Goal: Information Seeking & Learning: Learn about a topic

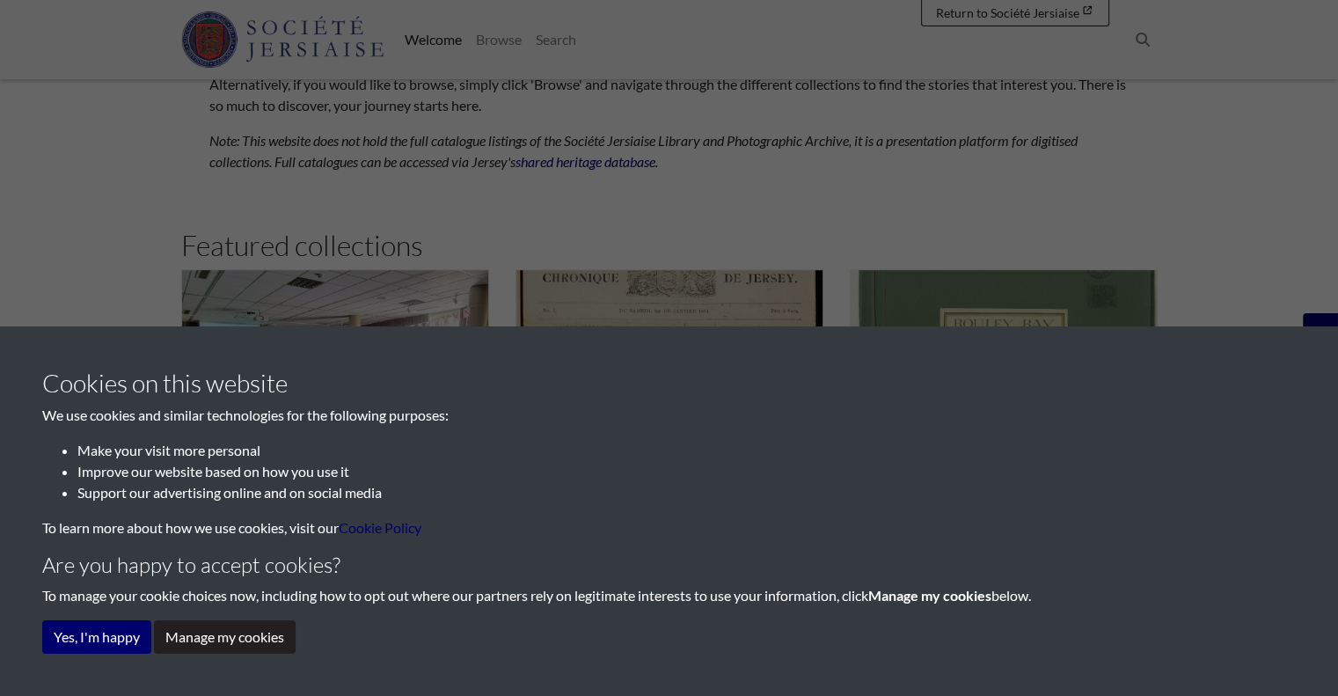
scroll to position [1011, 0]
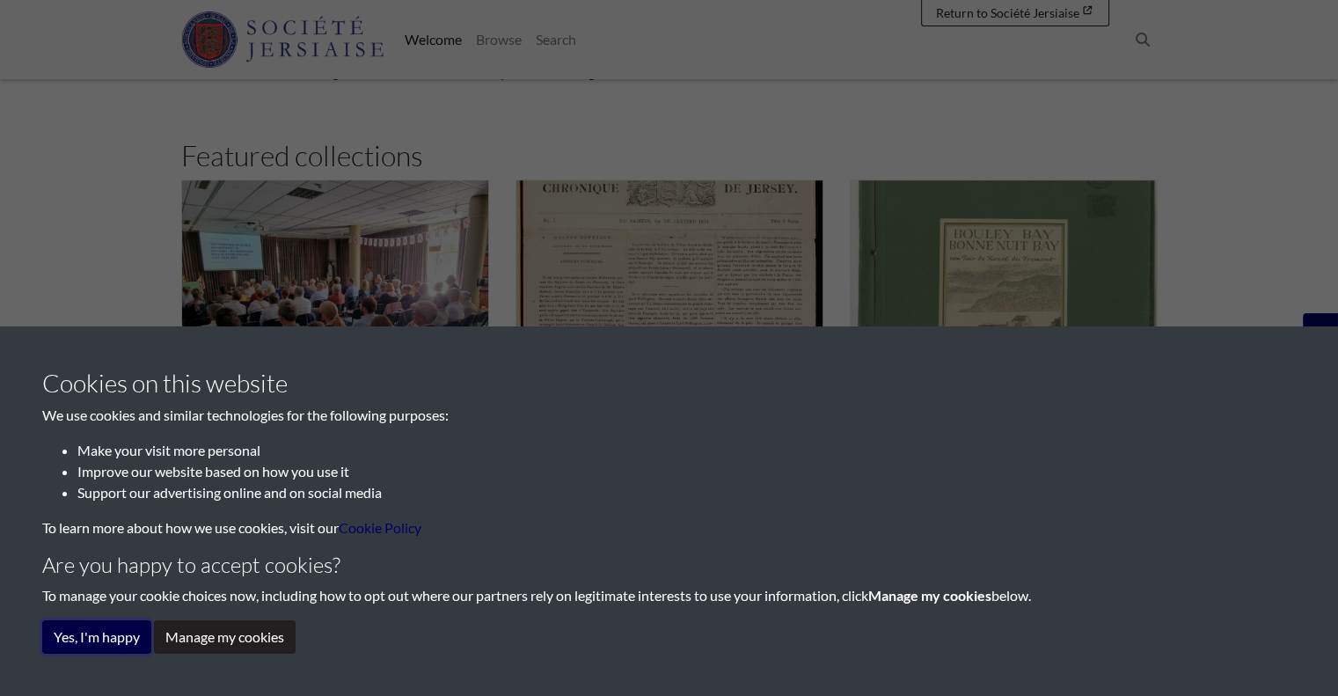
click at [60, 626] on button "Yes, I'm happy" at bounding box center [96, 636] width 109 height 33
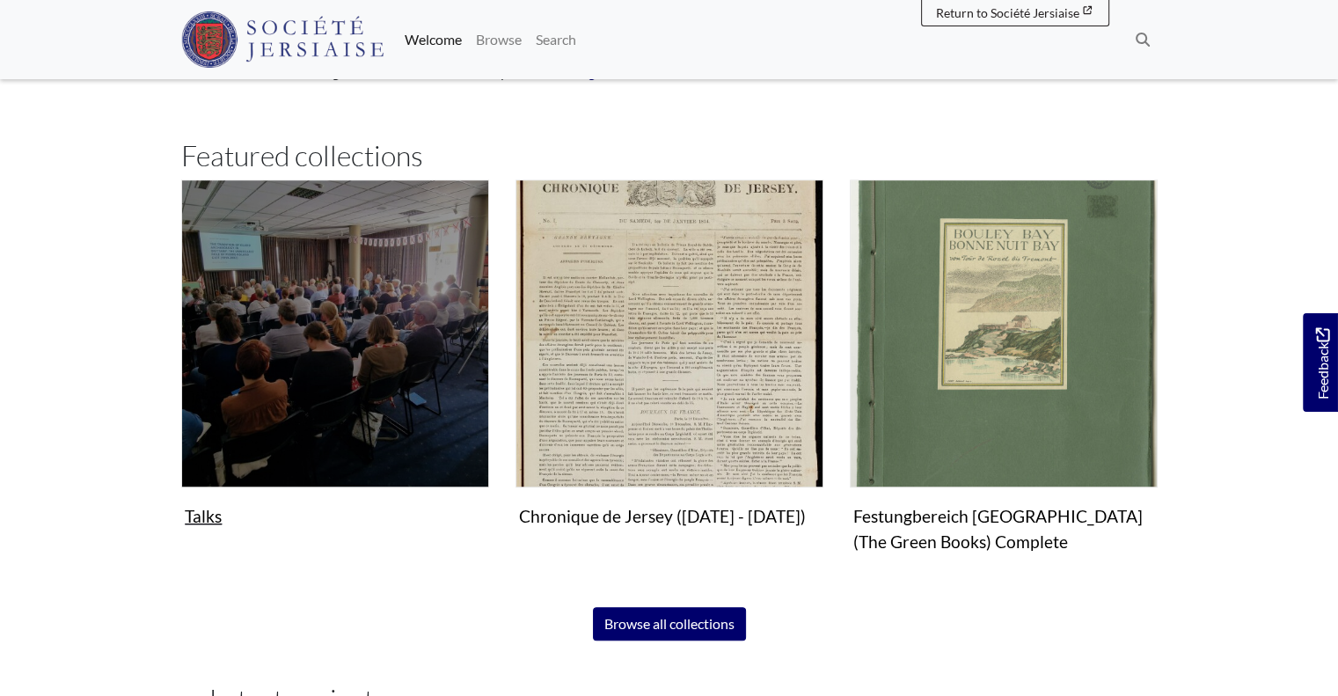
click at [419, 384] on img "Subcollection" at bounding box center [335, 333] width 308 height 308
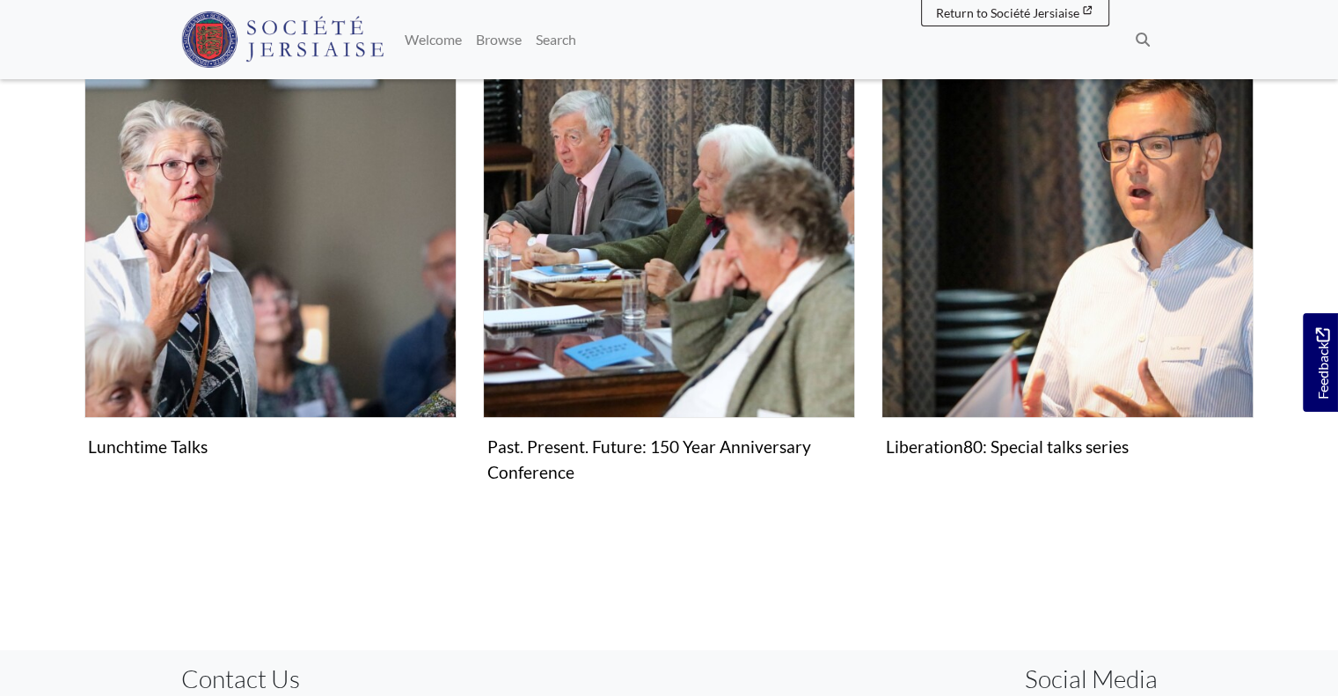
scroll to position [334, 0]
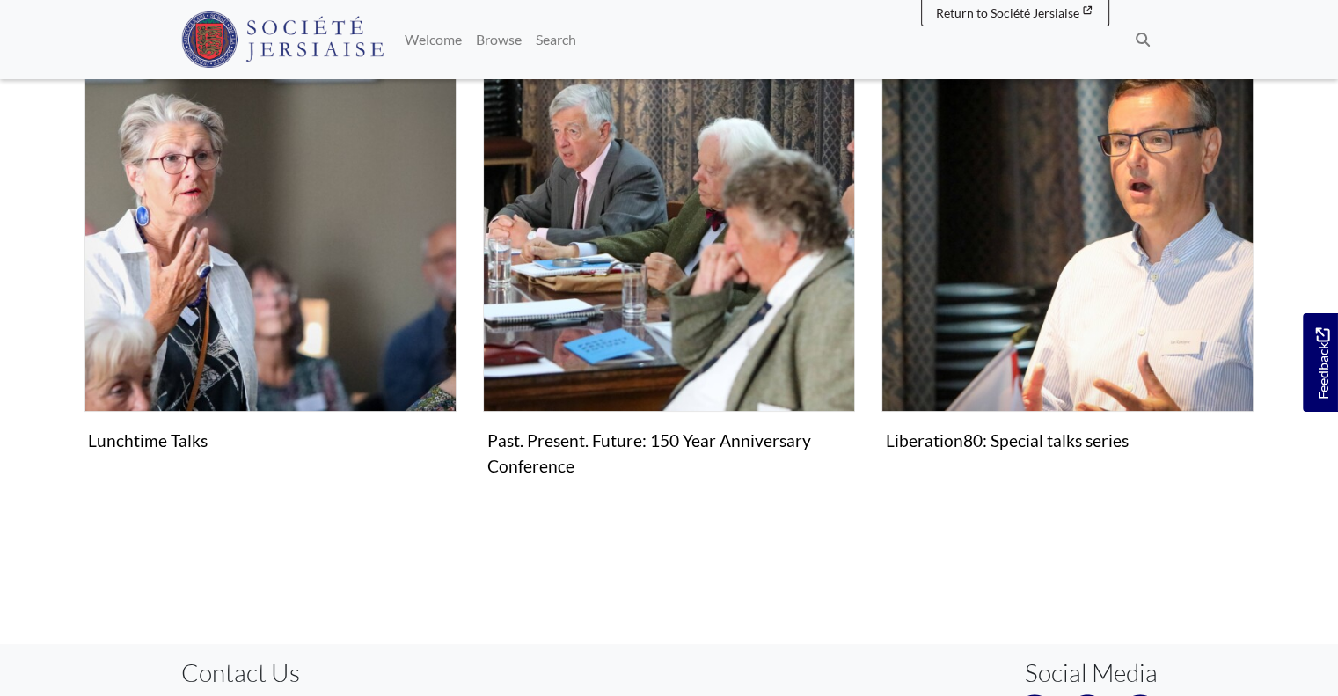
drag, startPoint x: 183, startPoint y: 479, endPoint x: 185, endPoint y: 466, distance: 12.4
click at [184, 474] on div "Lunchtime Talks Collection" at bounding box center [270, 275] width 399 height 471
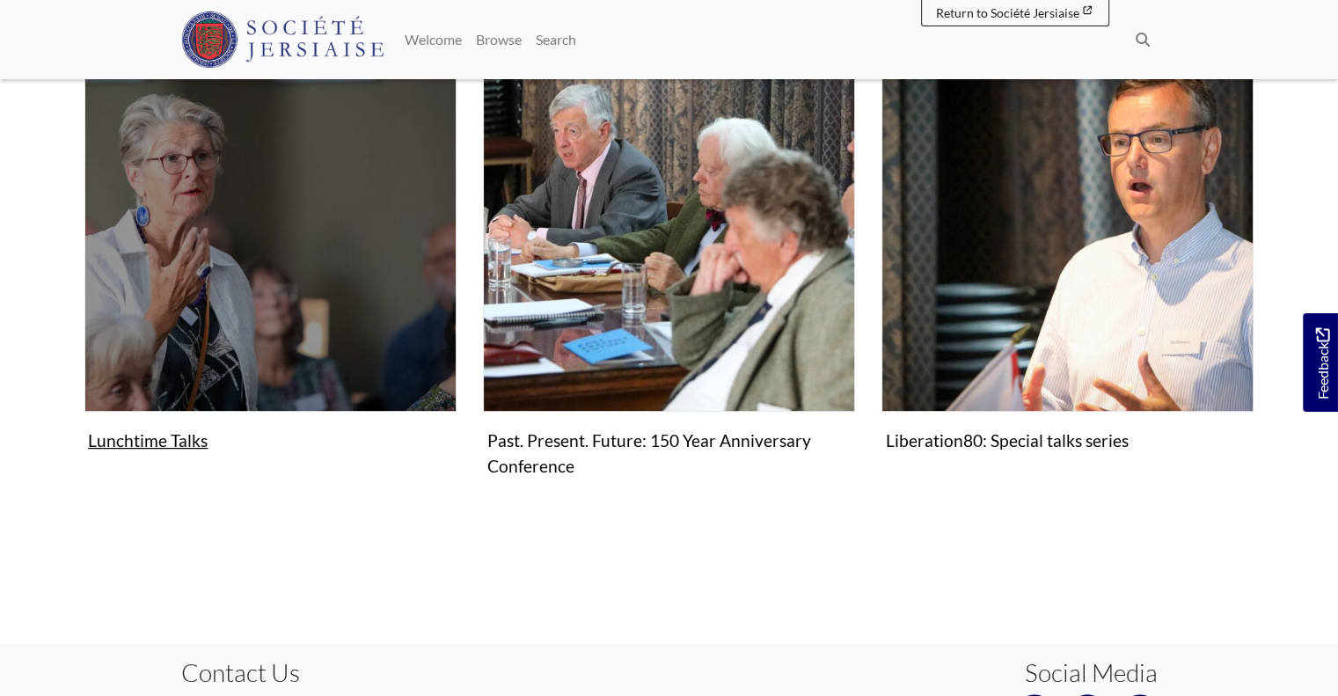
click at [185, 444] on figure "Lunchtime Talks Collection" at bounding box center [270, 249] width 372 height 419
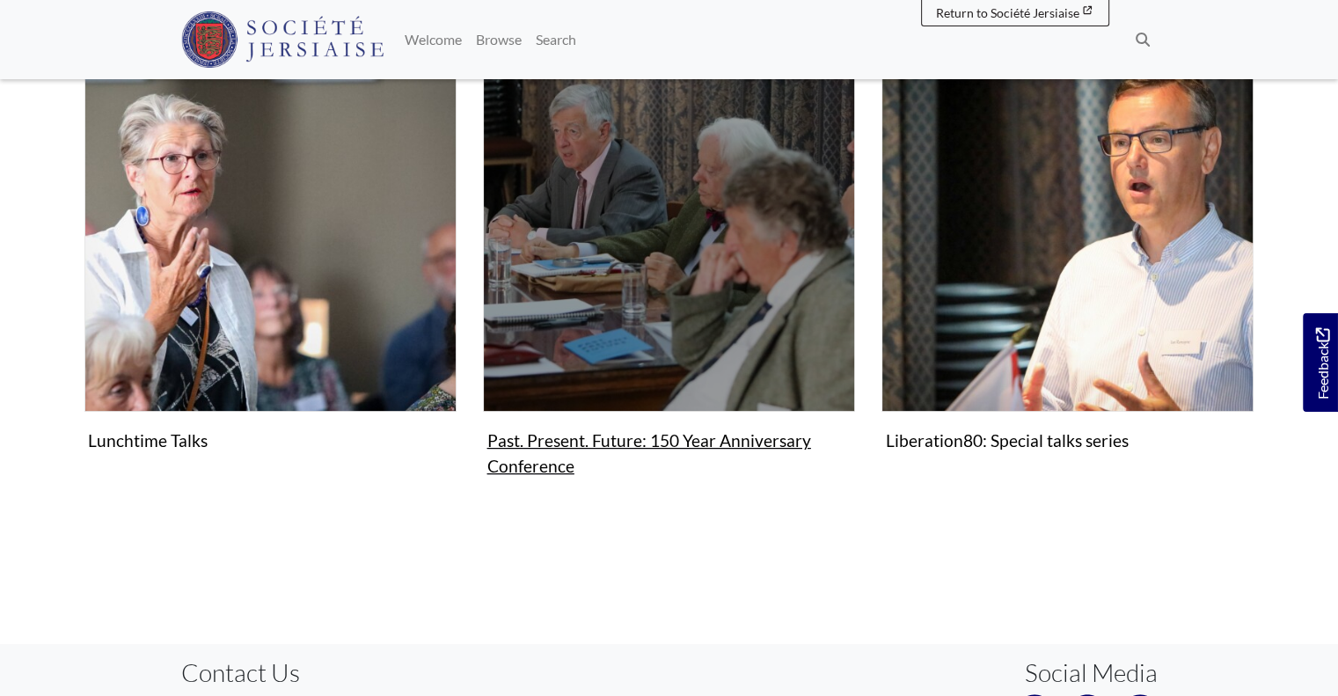
click at [573, 349] on img "Subcollection" at bounding box center [669, 226] width 372 height 372
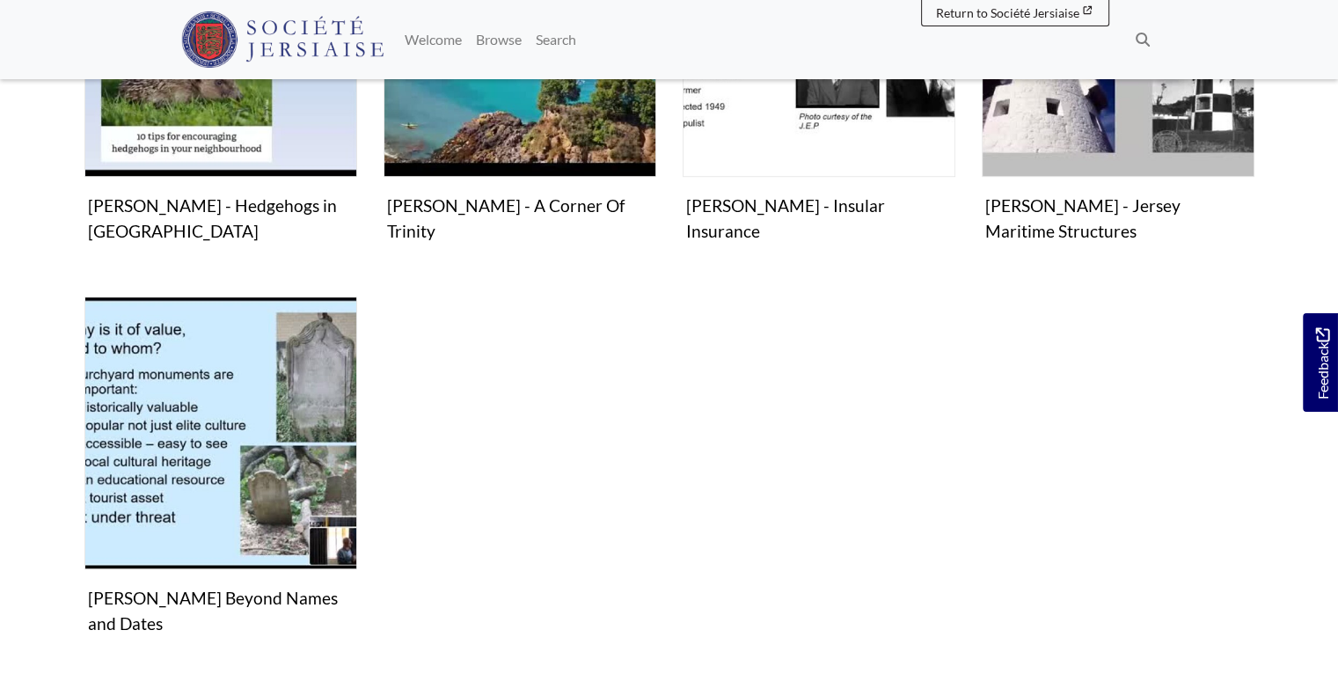
scroll to position [981, 0]
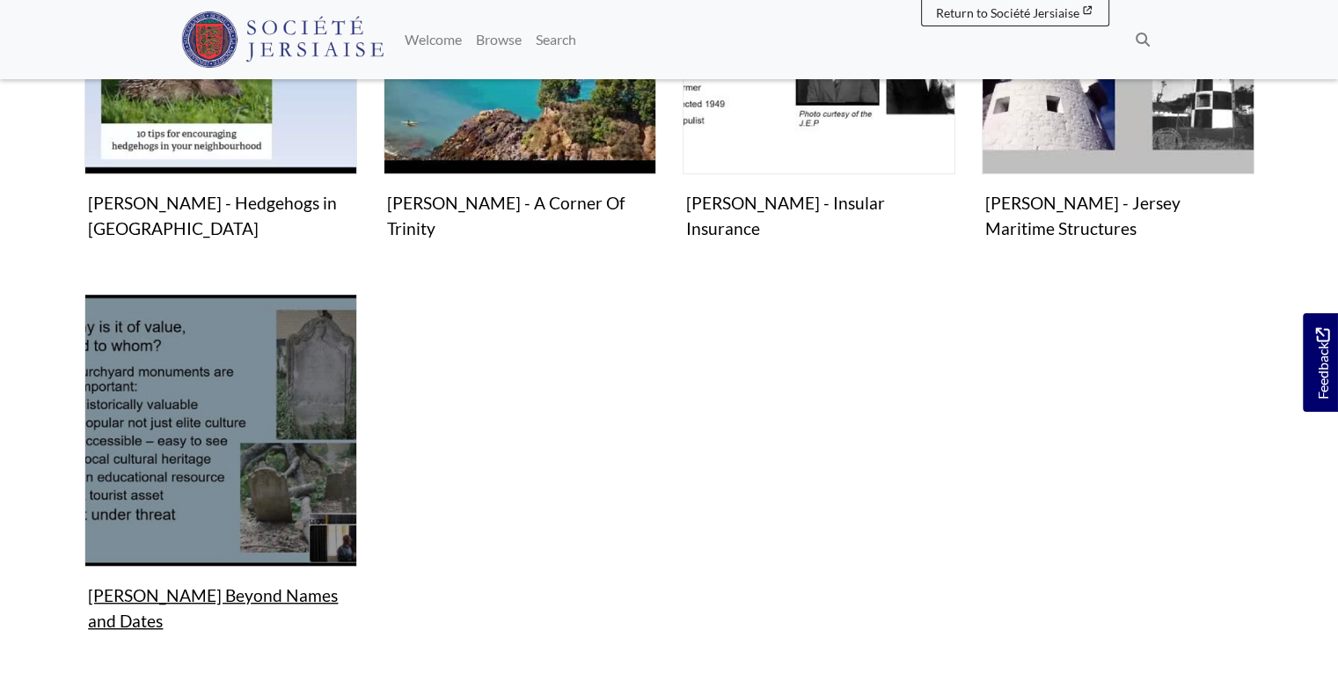
click at [189, 393] on img "Items in this Collection" at bounding box center [220, 430] width 273 height 273
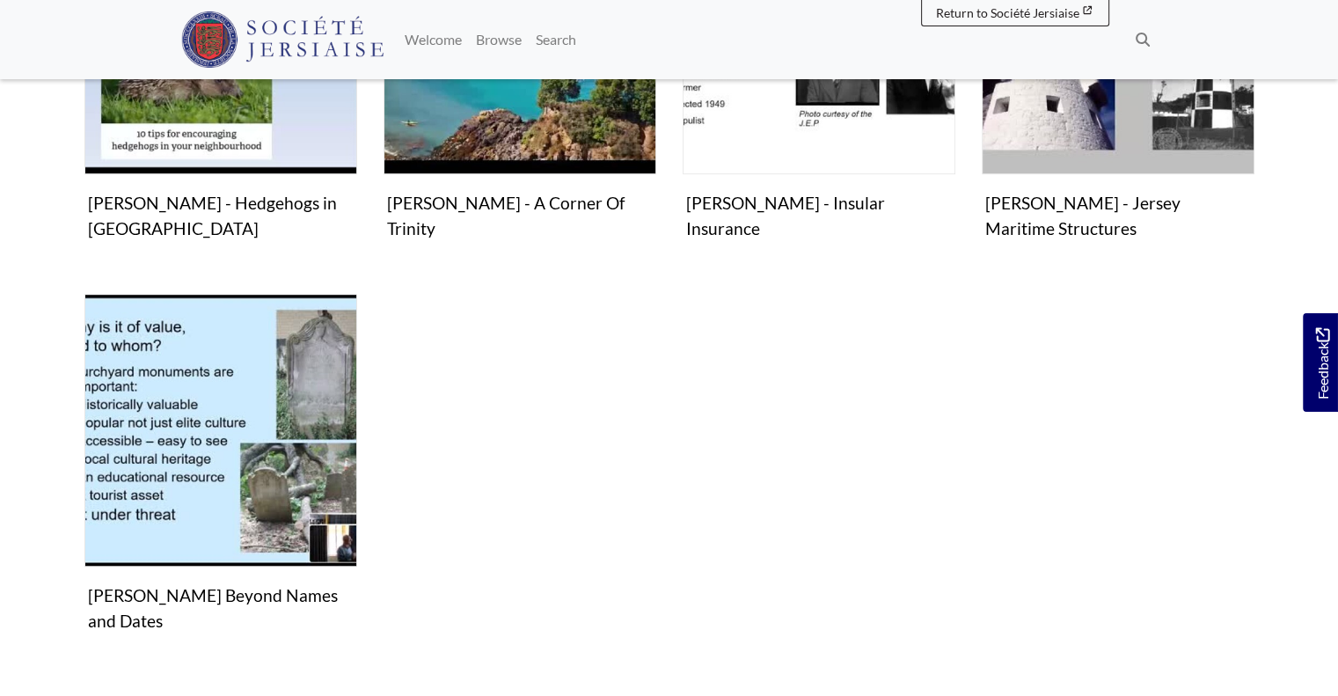
click at [906, 407] on div "Video & audio Roy Le Herissier - Life and Times of Norman Le Brocq Video" at bounding box center [669, 85] width 1197 height 1202
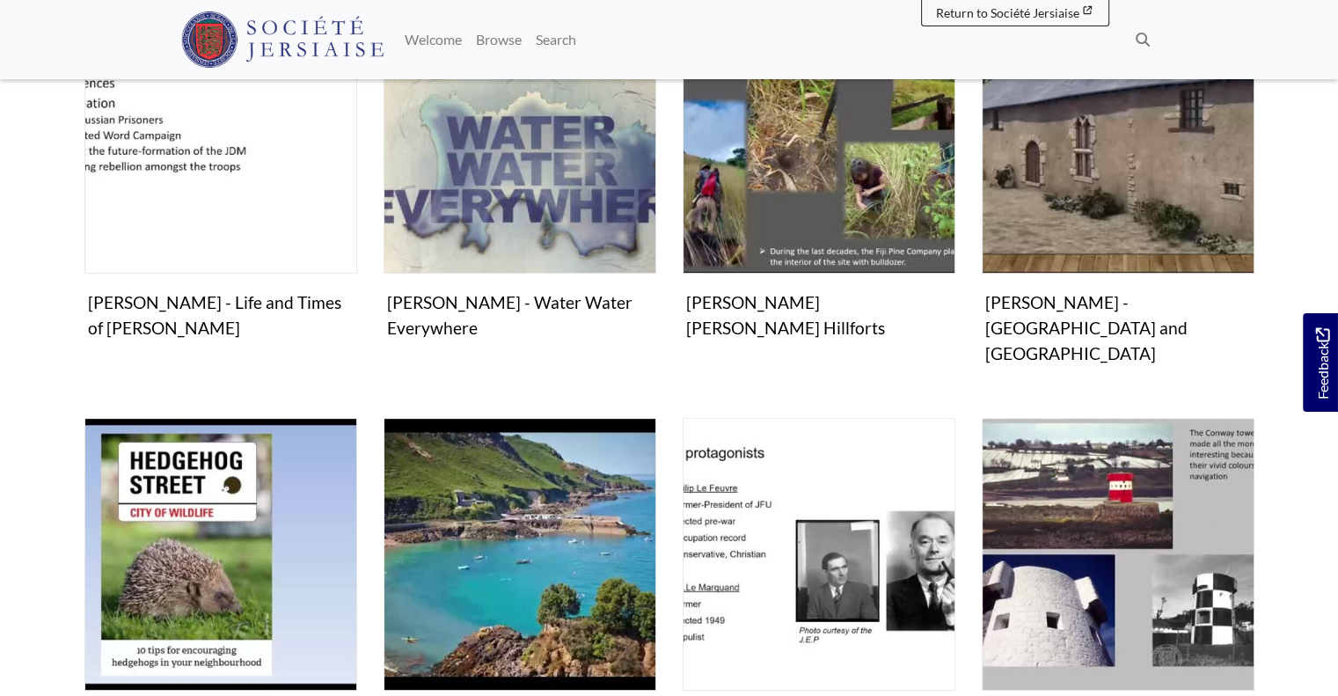
scroll to position [494, 0]
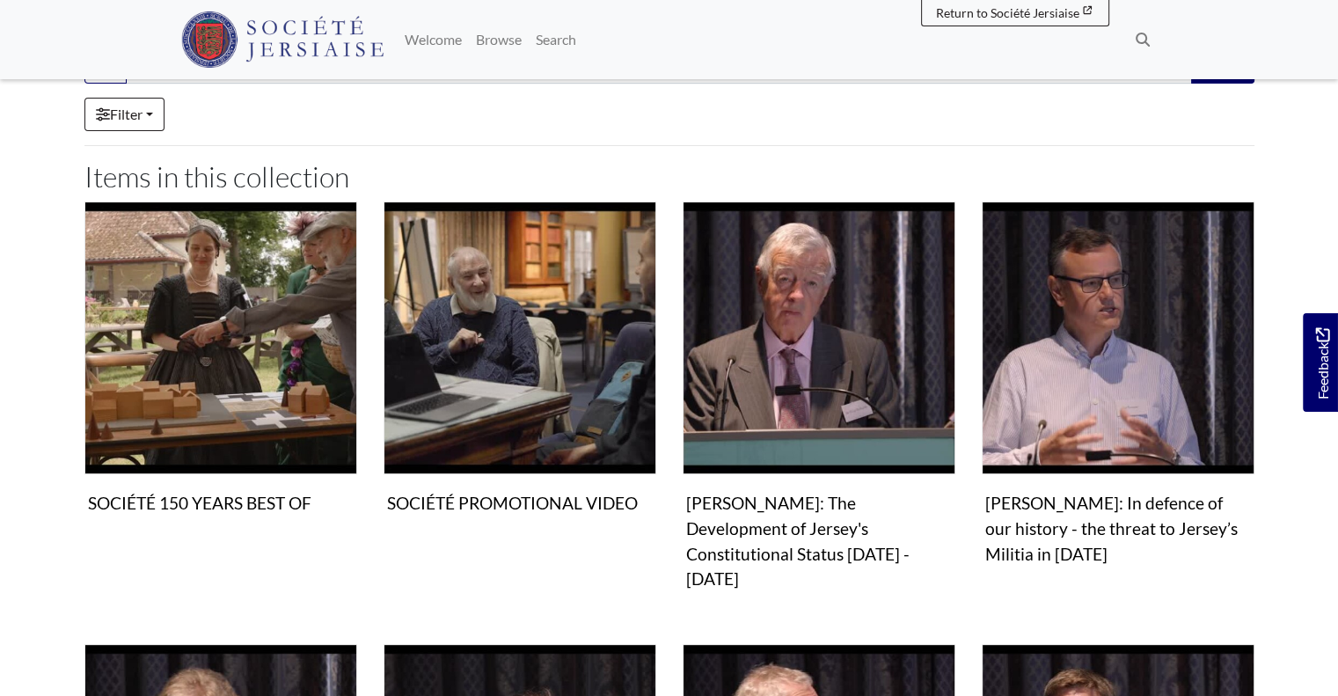
scroll to position [422, 0]
